Goal: Register for event/course

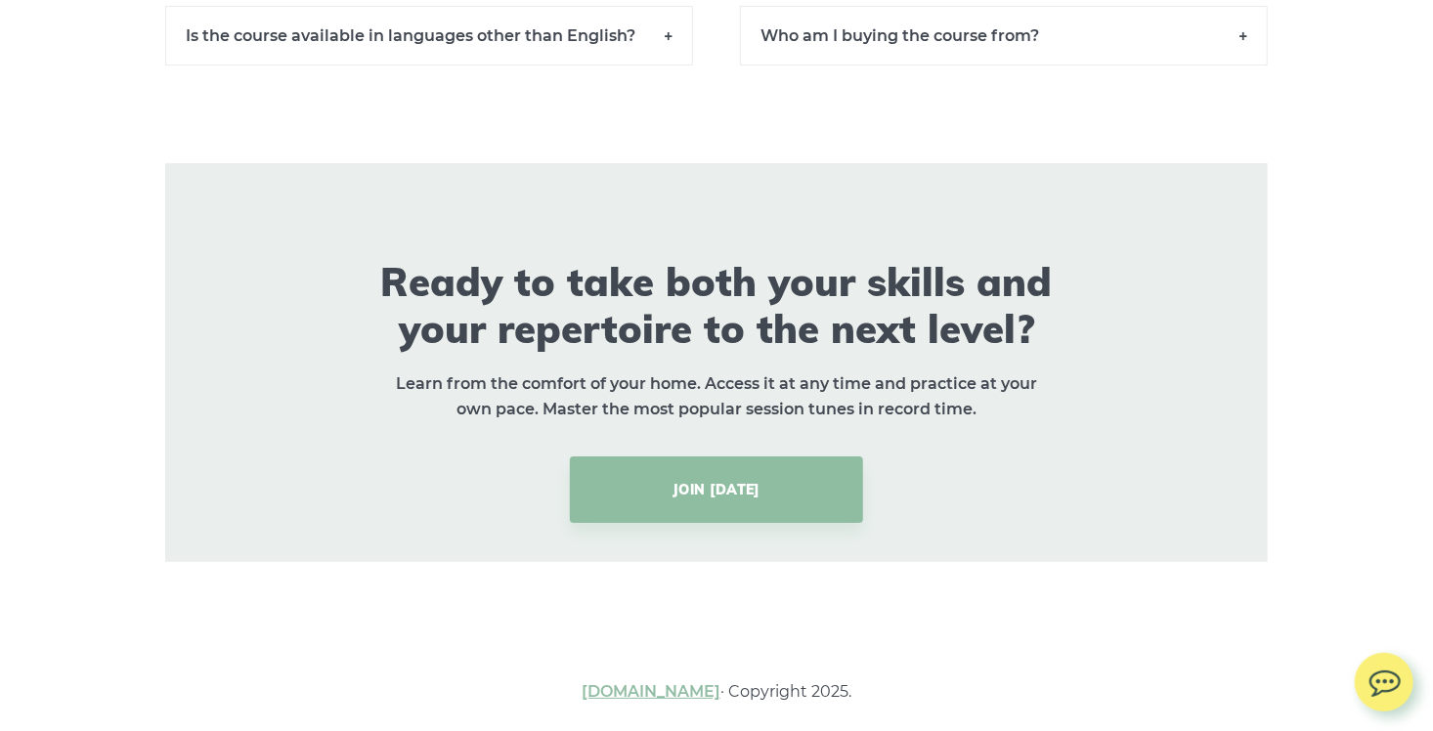
scroll to position [14032, 0]
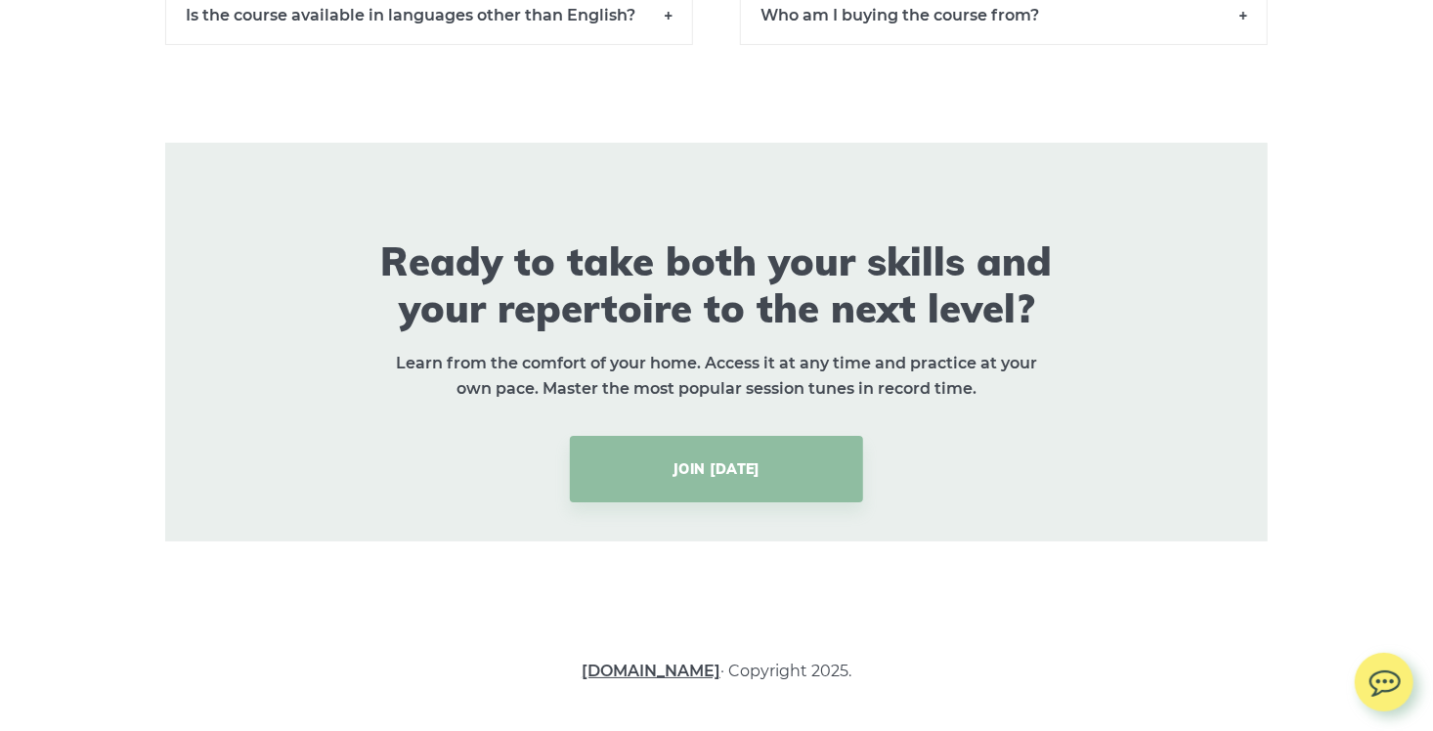
click at [672, 670] on link "[DOMAIN_NAME]" at bounding box center [651, 671] width 139 height 19
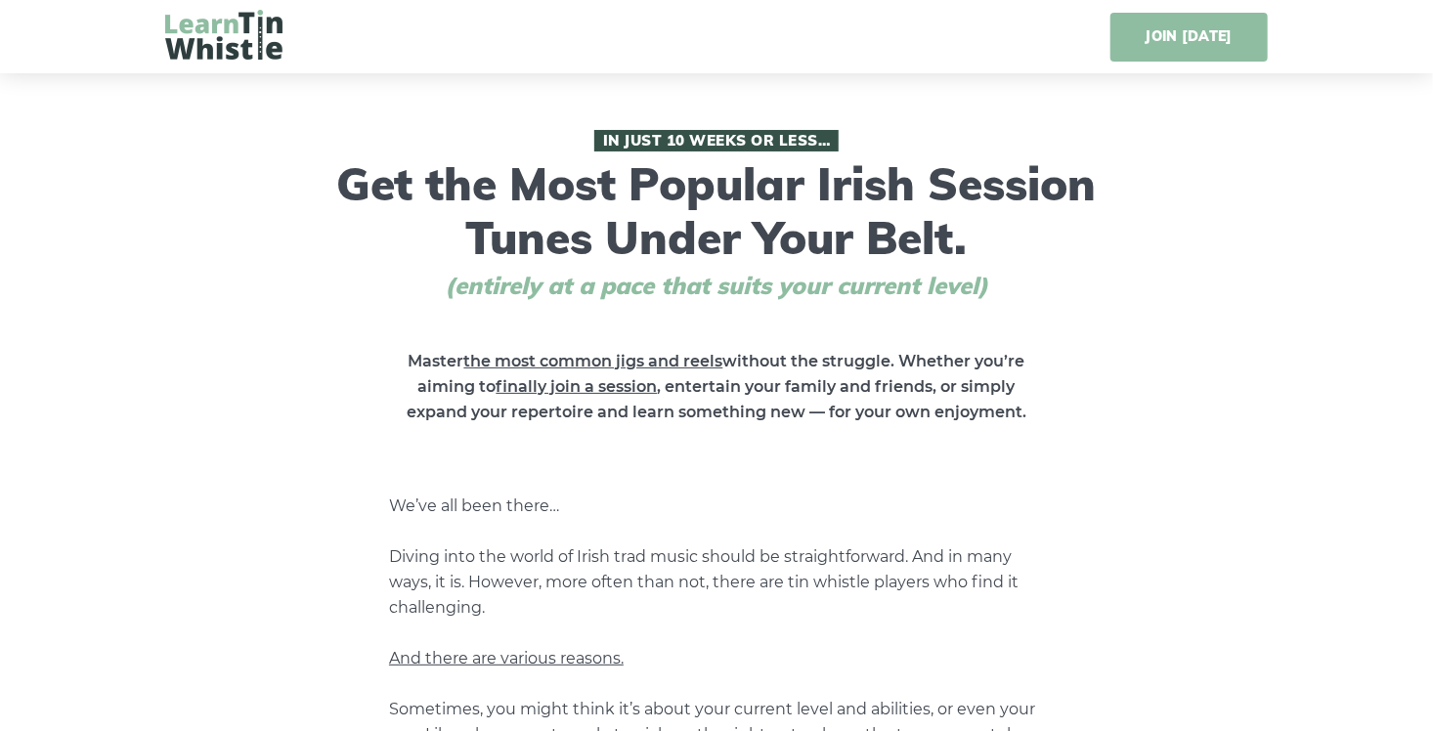
click at [1213, 40] on link "JOIN [DATE]" at bounding box center [1188, 37] width 157 height 49
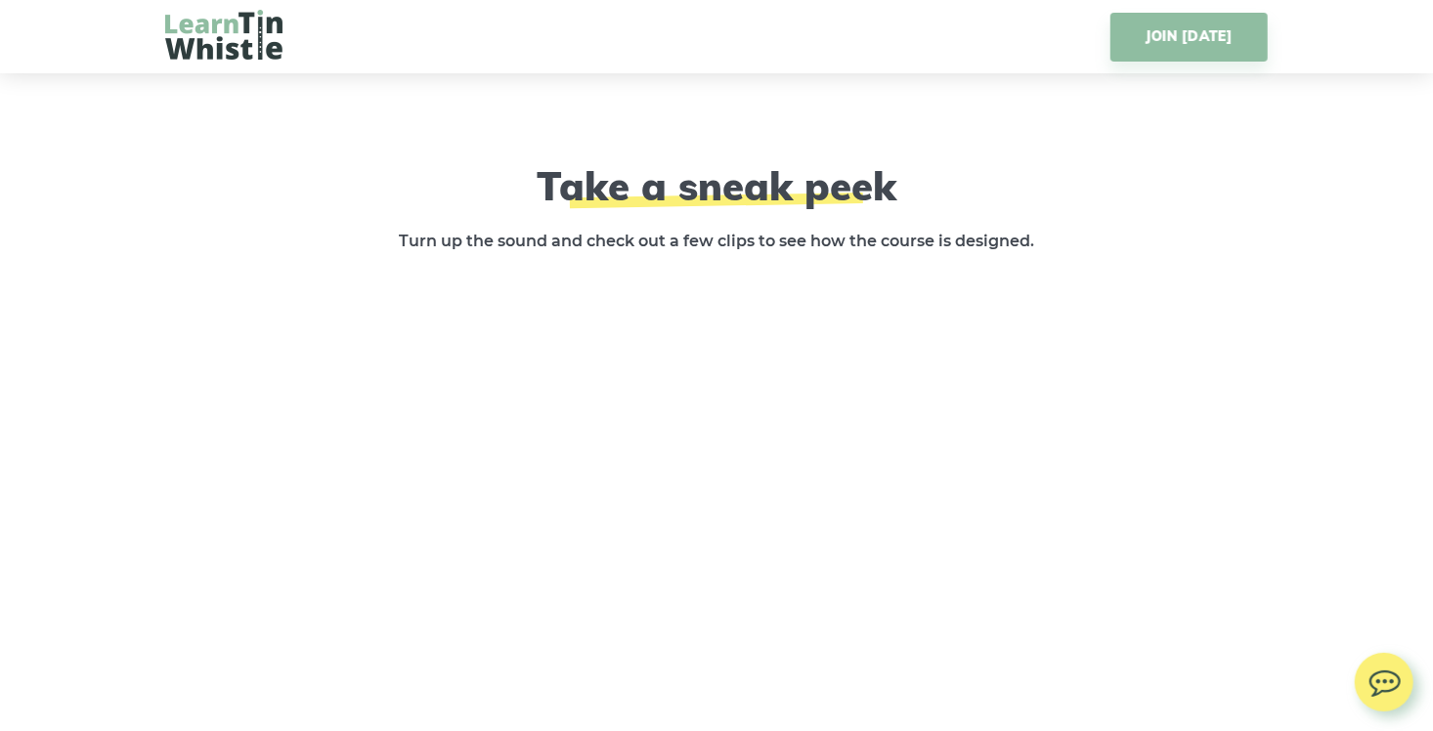
scroll to position [2918, 0]
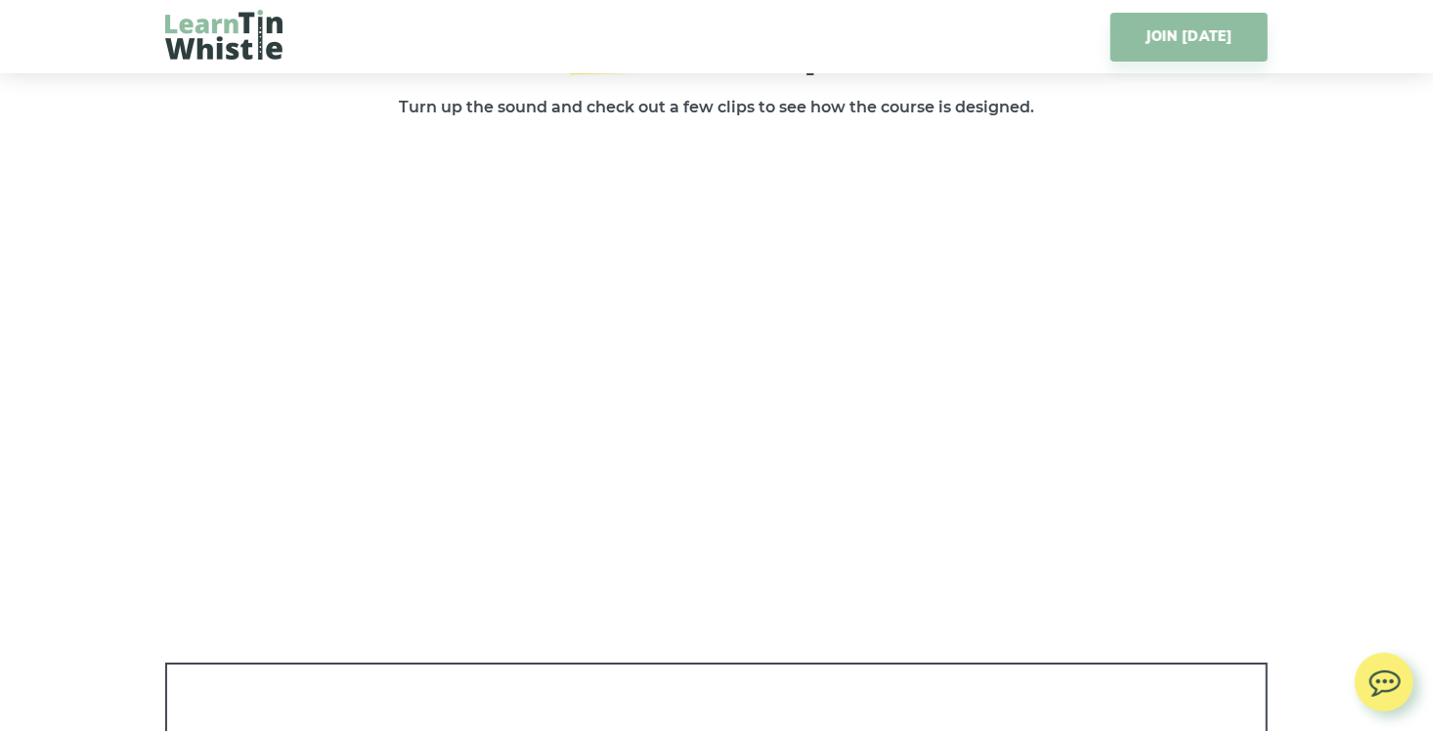
drag, startPoint x: 1060, startPoint y: 268, endPoint x: 1271, endPoint y: 362, distance: 231.0
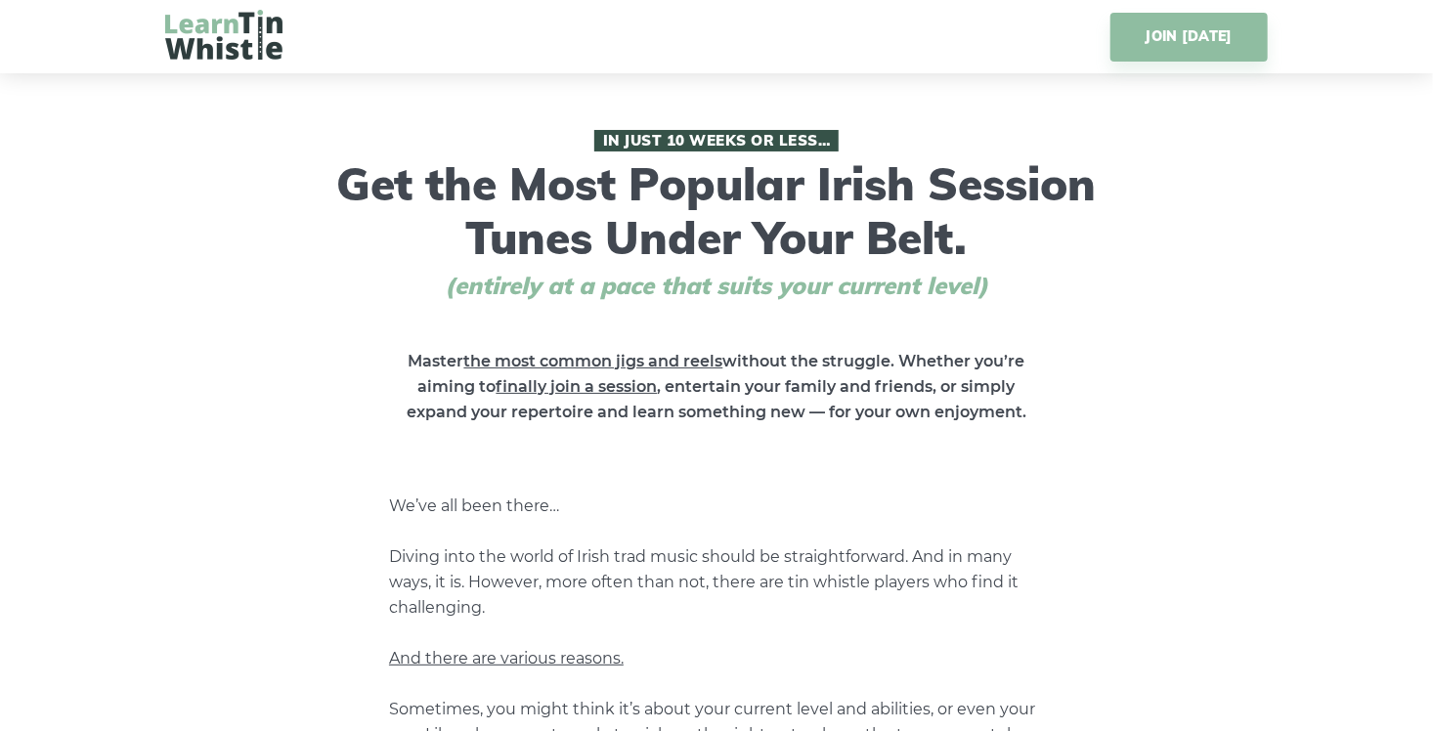
click at [219, 39] on img at bounding box center [223, 35] width 117 height 50
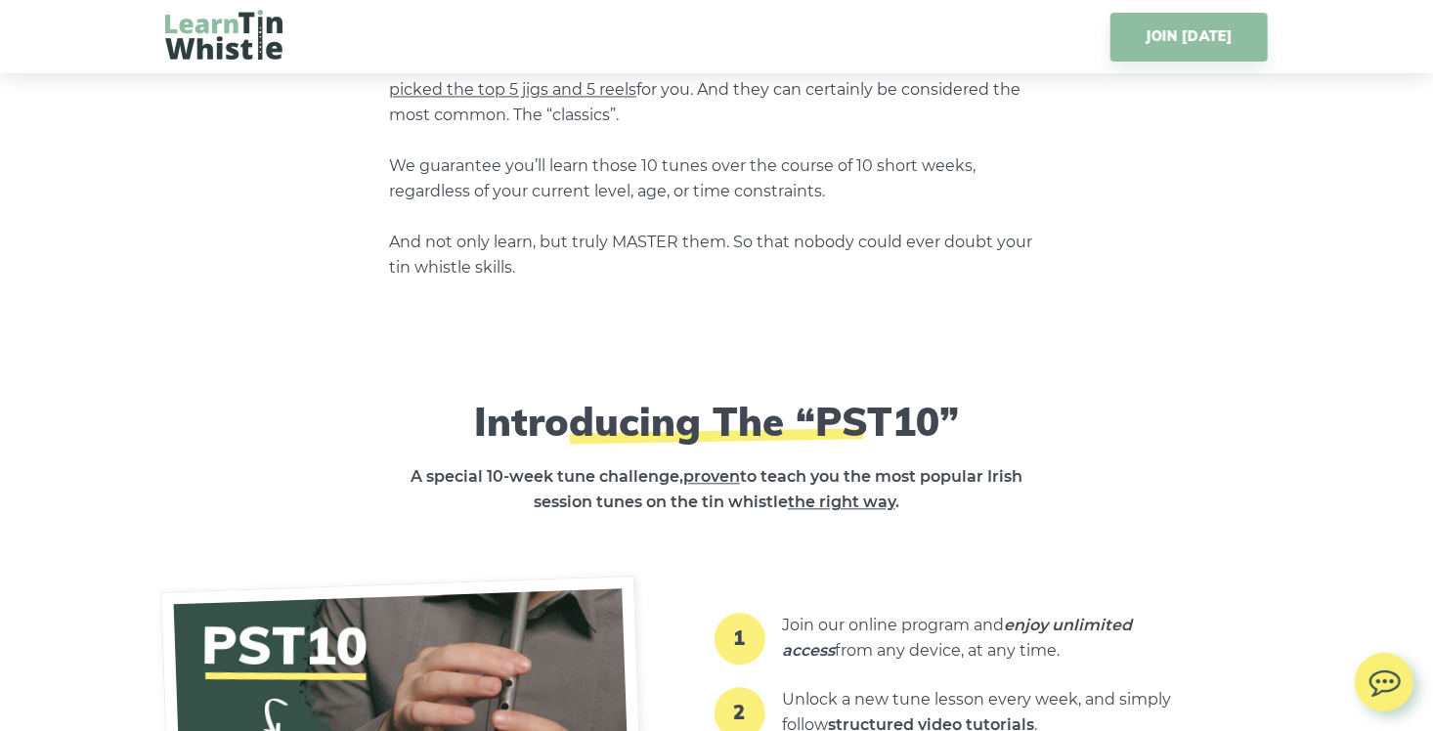
scroll to position [2002, 0]
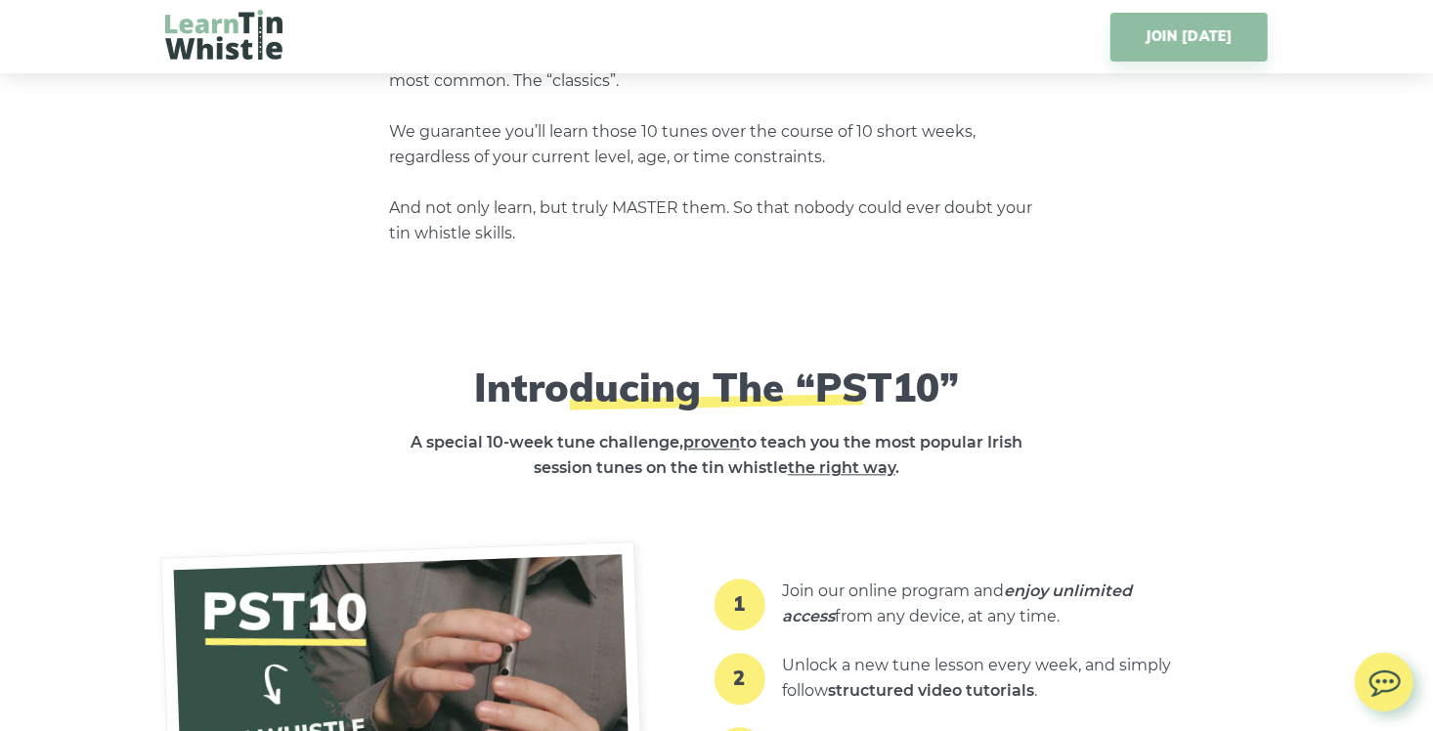
drag, startPoint x: 849, startPoint y: 389, endPoint x: 1264, endPoint y: 294, distance: 425.1
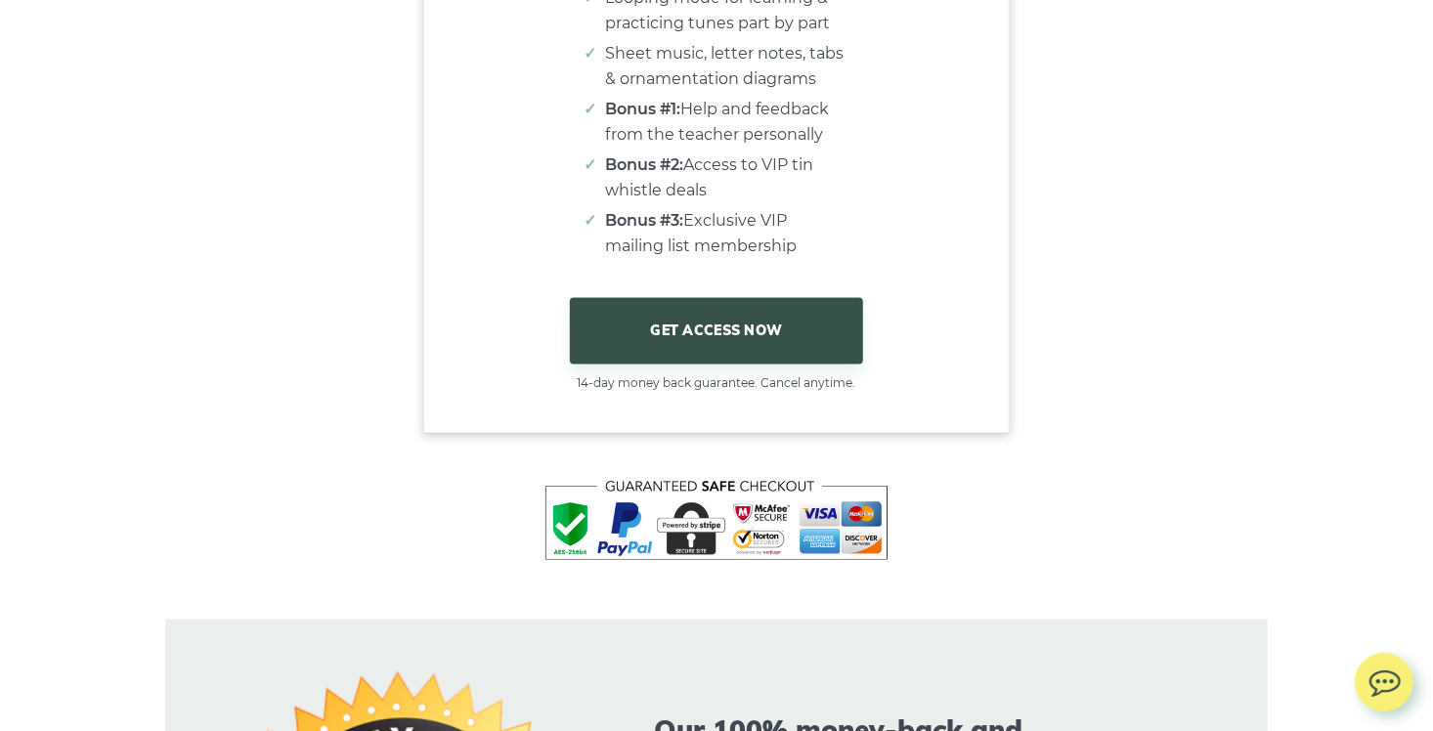
scroll to position [12299, 0]
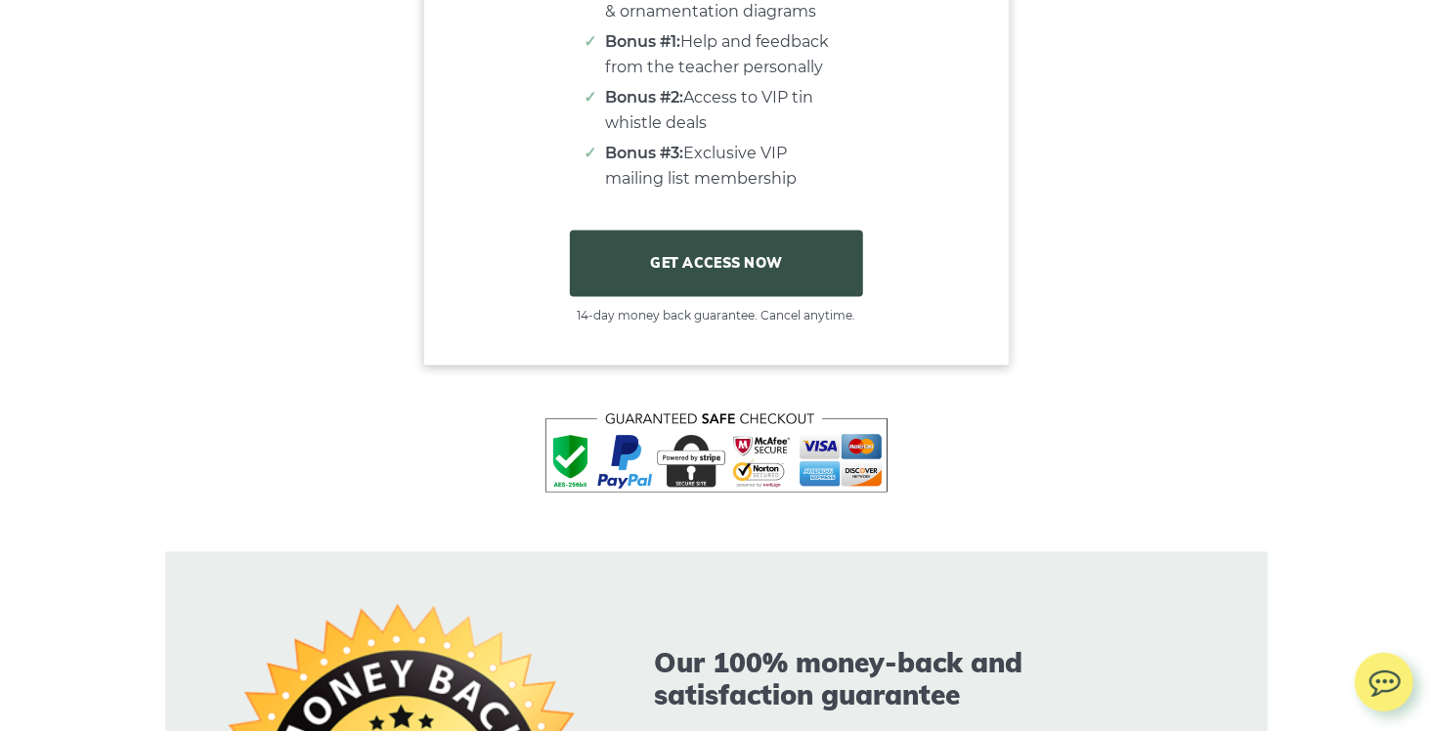
click at [666, 288] on link "GET ACCESS NOW" at bounding box center [716, 264] width 293 height 66
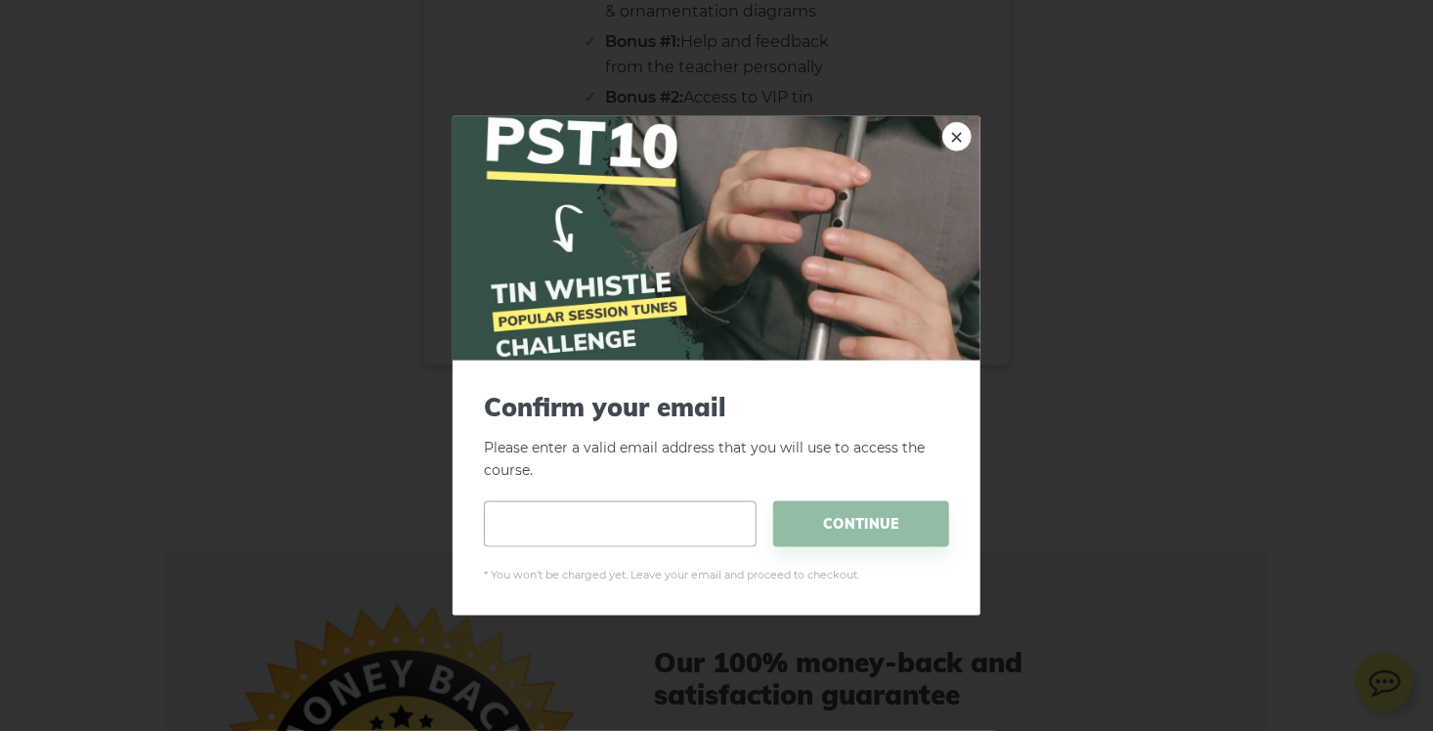
click at [533, 528] on input "email" at bounding box center [620, 523] width 273 height 46
type input "**********"
click at [866, 522] on span "CONTINUE" at bounding box center [861, 523] width 176 height 46
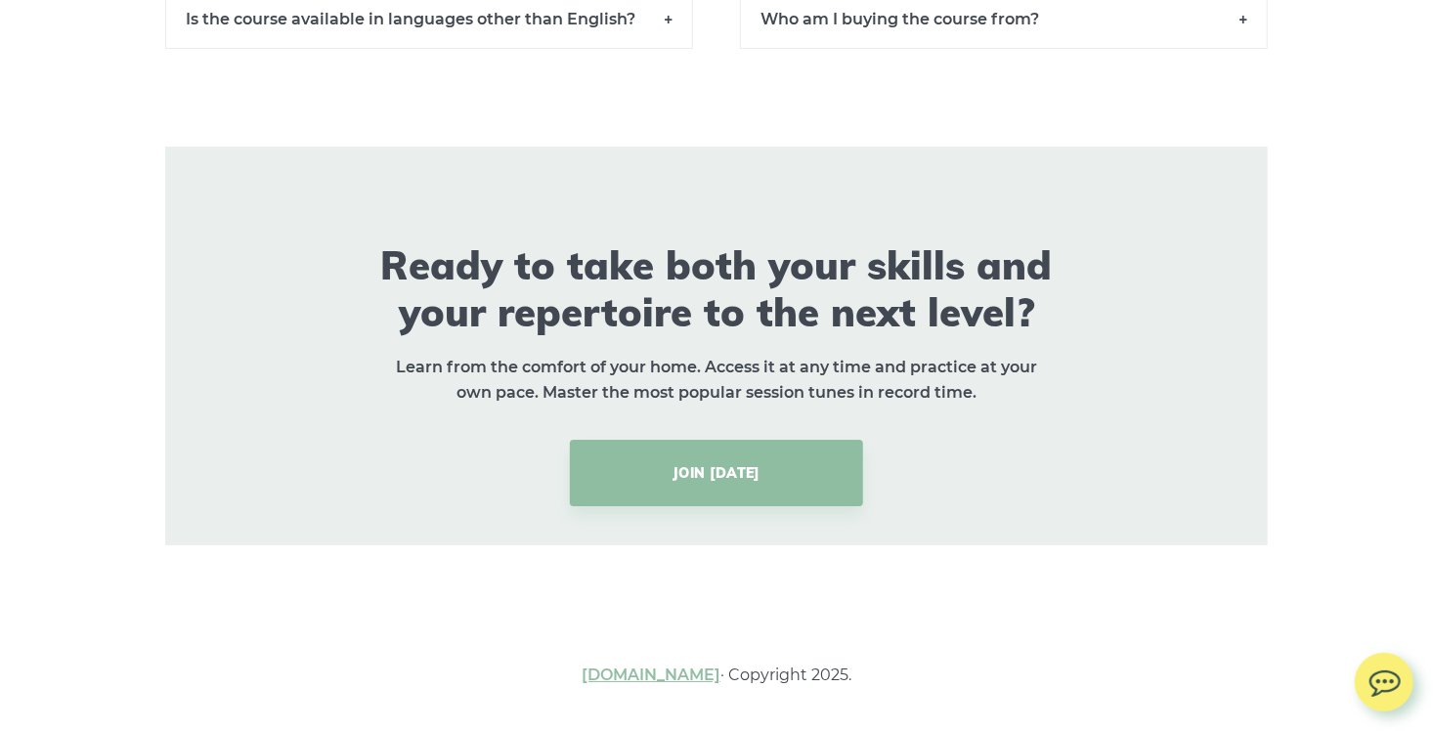
scroll to position [14032, 0]
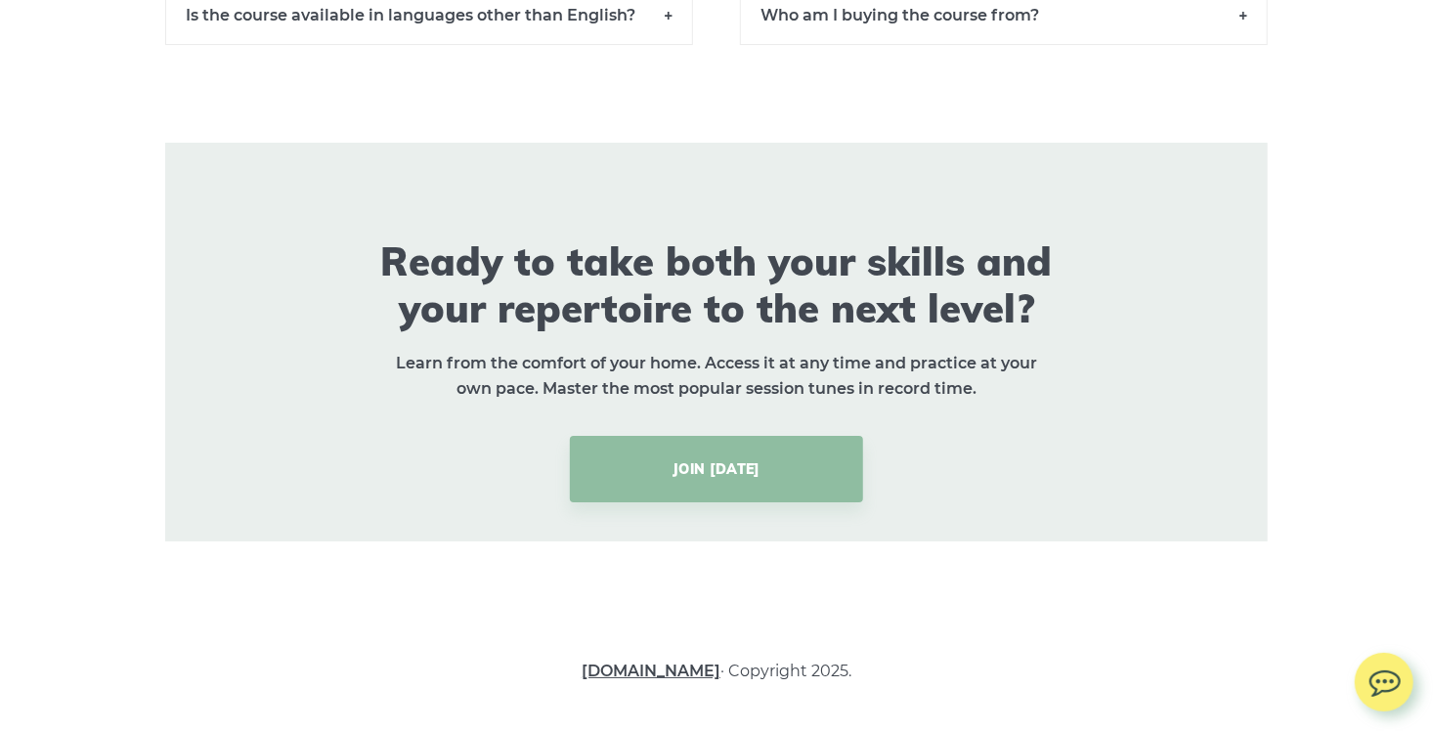
click at [610, 668] on link "[DOMAIN_NAME]" at bounding box center [651, 671] width 139 height 19
